Goal: Task Accomplishment & Management: Manage account settings

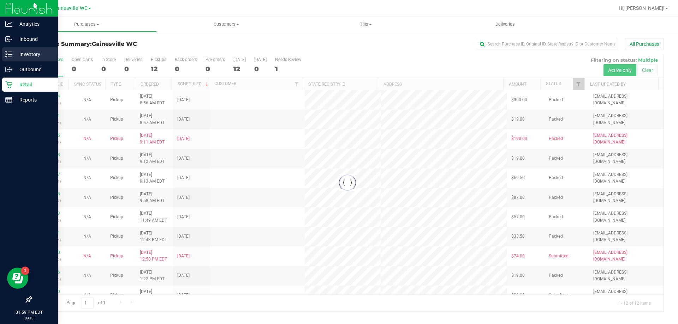
click at [21, 55] on p "Inventory" at bounding box center [33, 54] width 42 height 8
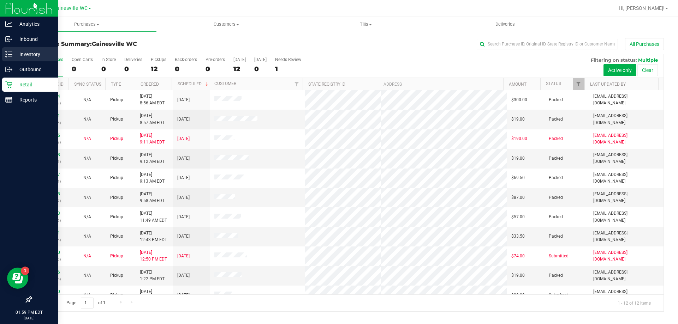
click at [22, 56] on p "Inventory" at bounding box center [33, 54] width 42 height 8
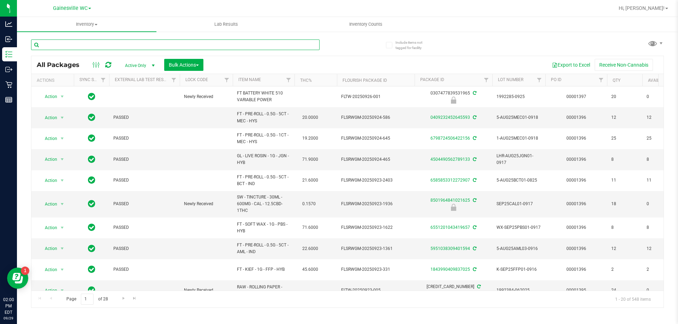
click at [71, 45] on input "text" at bounding box center [175, 45] width 288 height 11
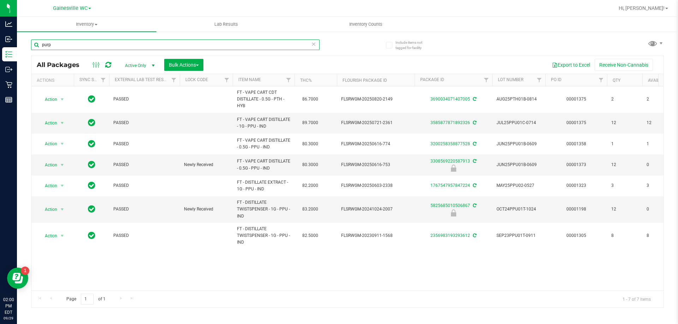
type input "purp"
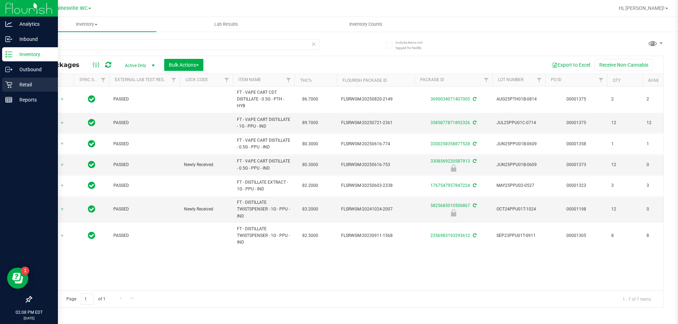
click at [12, 86] on icon at bounding box center [8, 84] width 7 height 7
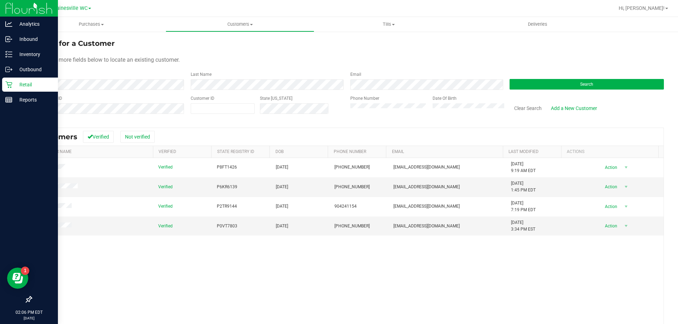
click at [12, 84] on p "Retail" at bounding box center [33, 84] width 42 height 8
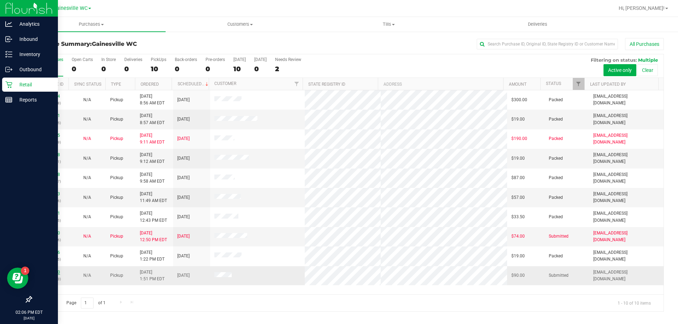
click at [50, 272] on link "12025090" at bounding box center [50, 272] width 20 height 5
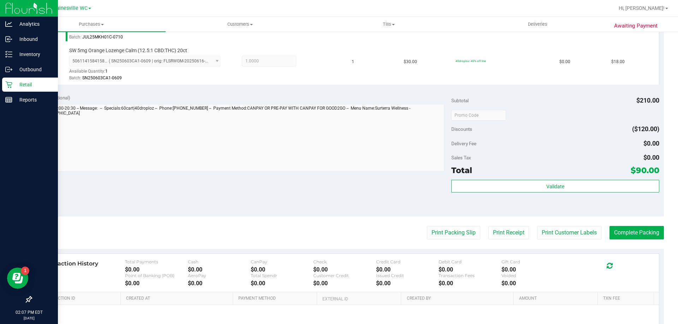
scroll to position [318, 0]
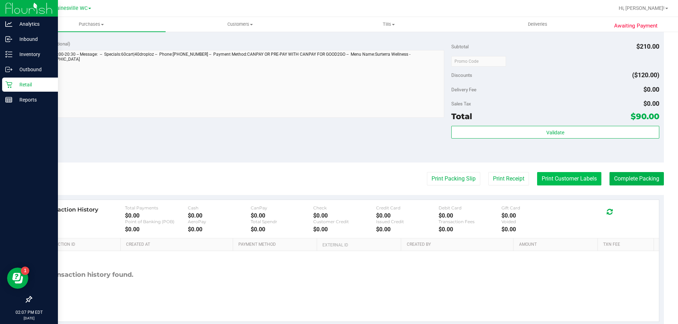
click at [563, 179] on button "Print Customer Labels" at bounding box center [569, 178] width 64 height 13
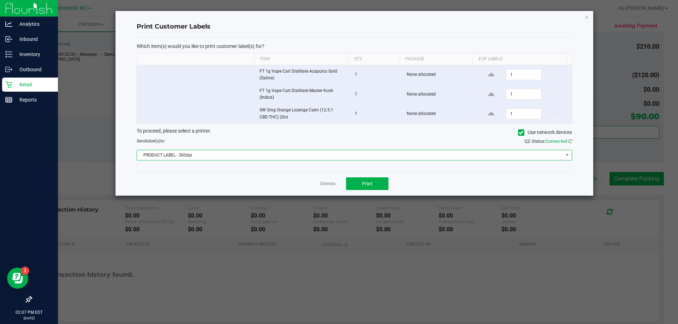
click at [348, 152] on span "PRODUCT LABEL - 300dpi" at bounding box center [350, 155] width 426 height 10
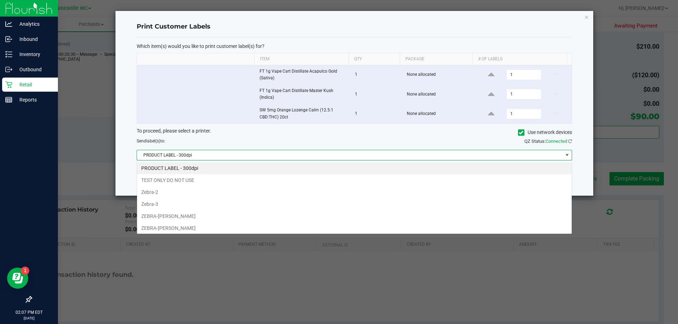
scroll to position [11, 435]
click at [242, 229] on li "ZEBRA-[PERSON_NAME]" at bounding box center [354, 228] width 434 height 12
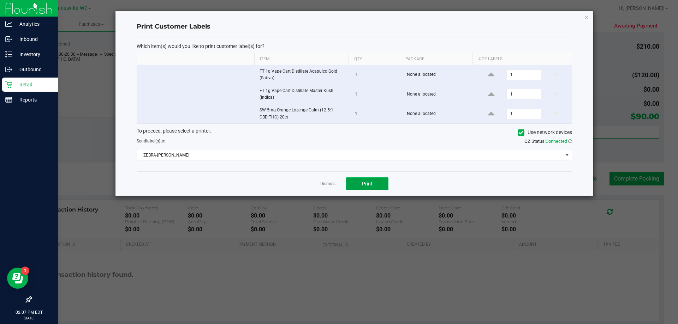
click at [354, 182] on button "Print" at bounding box center [367, 184] width 42 height 13
click at [324, 184] on link "Dismiss" at bounding box center [327, 184] width 15 height 6
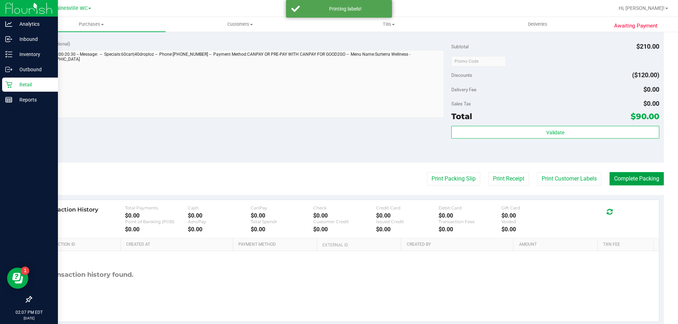
click at [623, 180] on button "Complete Packing" at bounding box center [636, 178] width 54 height 13
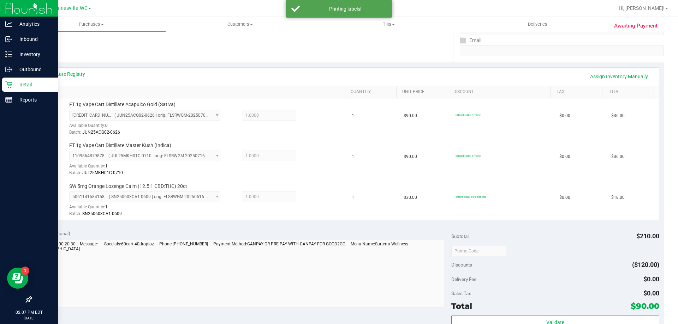
scroll to position [35, 0]
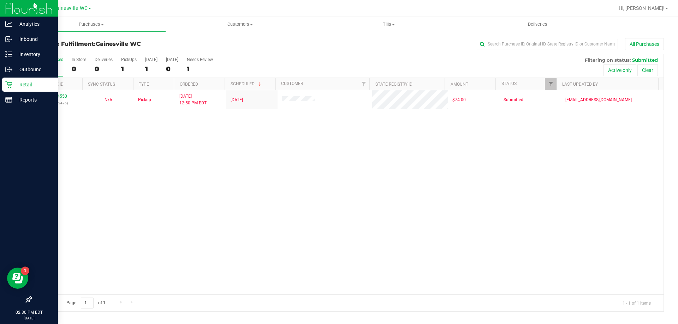
click at [10, 85] on icon at bounding box center [8, 84] width 7 height 7
